Goal: Task Accomplishment & Management: Manage account settings

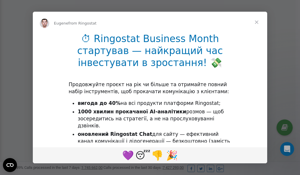
click at [258, 23] on span "Close" at bounding box center [256, 22] width 21 height 21
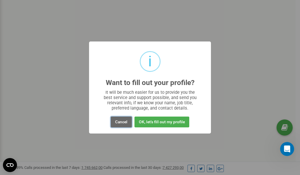
click at [120, 123] on button "Cancel" at bounding box center [121, 122] width 21 height 11
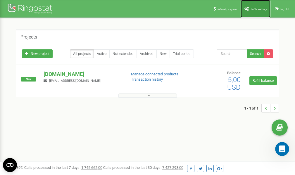
click at [251, 10] on span "Profile settings" at bounding box center [259, 9] width 18 height 3
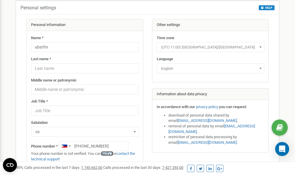
click at [109, 154] on link "verify it" at bounding box center [107, 154] width 12 height 4
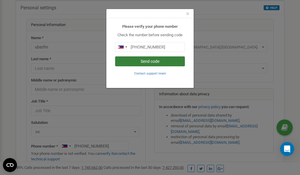
click at [145, 62] on button "Send code" at bounding box center [150, 61] width 70 height 10
